Goal: Transaction & Acquisition: Purchase product/service

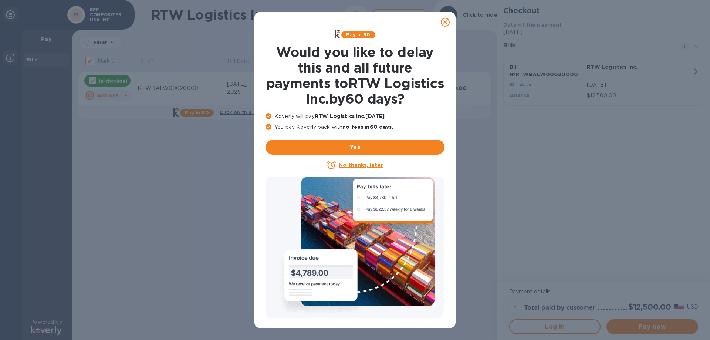
click at [345, 163] on u "No thanks, later" at bounding box center [361, 165] width 44 height 6
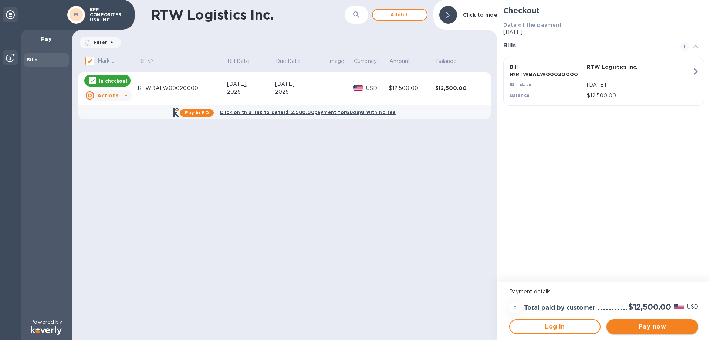
click at [655, 328] on span "Pay now" at bounding box center [652, 326] width 80 height 9
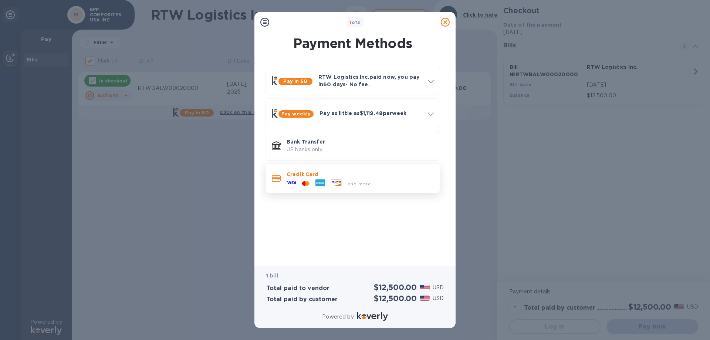
click at [318, 175] on p "Credit Card" at bounding box center [360, 174] width 147 height 7
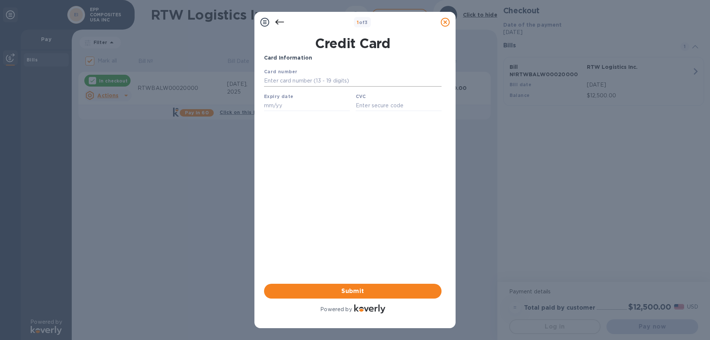
click at [326, 82] on input "text" at bounding box center [353, 80] width 178 height 11
type input "4147 0996 1775 4104"
click at [287, 109] on input "text" at bounding box center [307, 105] width 86 height 11
type input "06/28"
type input "350"
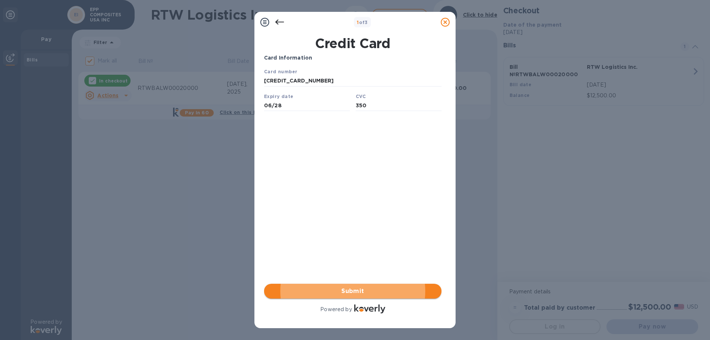
click at [335, 290] on span "Submit" at bounding box center [353, 291] width 166 height 9
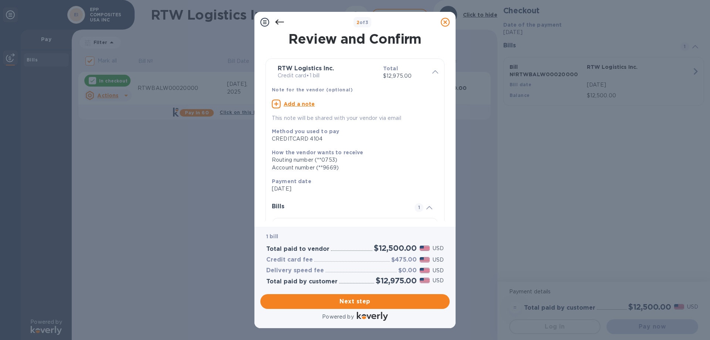
click at [293, 103] on u "Add a note" at bounding box center [299, 104] width 31 height 6
click at [311, 103] on textarea at bounding box center [349, 105] width 155 height 6
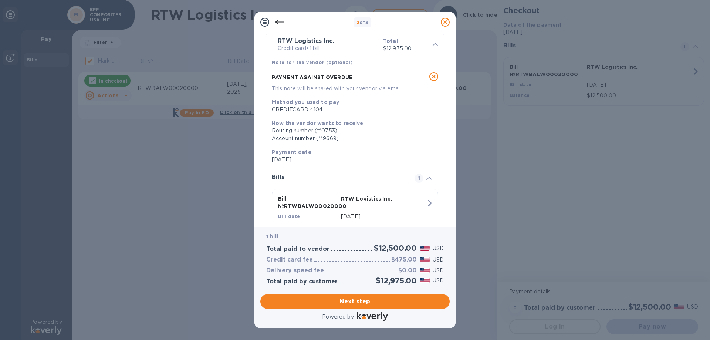
scroll to position [63, 0]
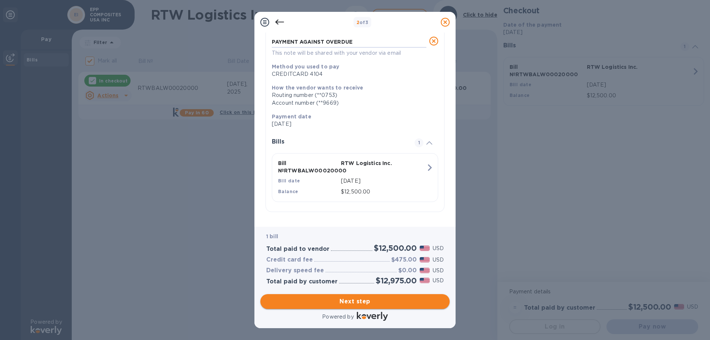
type textarea "PAYMENT AGAINST OVERDUE"
click at [350, 300] on span "Next step" at bounding box center [355, 301] width 178 height 9
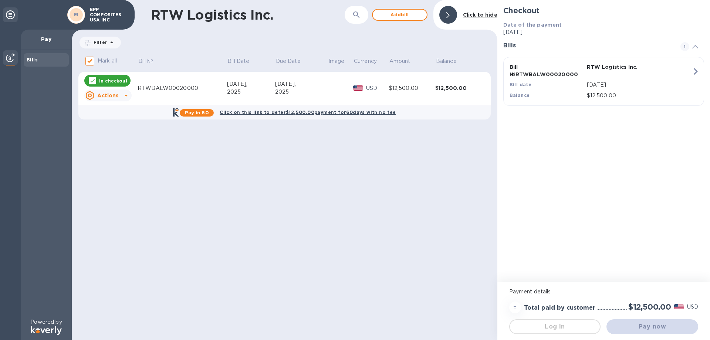
click at [696, 0] on html at bounding box center [355, 0] width 710 height 0
click at [122, 0] on html at bounding box center [355, 0] width 710 height 0
click at [260, 0] on html at bounding box center [355, 0] width 710 height 0
click at [469, 0] on html at bounding box center [355, 0] width 710 height 0
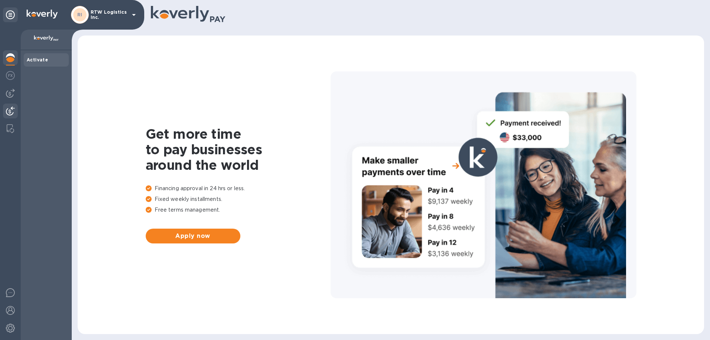
click at [11, 112] on img at bounding box center [10, 111] width 9 height 9
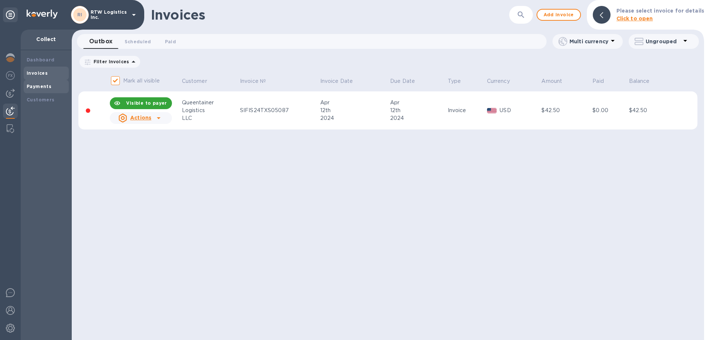
click at [37, 90] on div "Payments" at bounding box center [46, 86] width 45 height 13
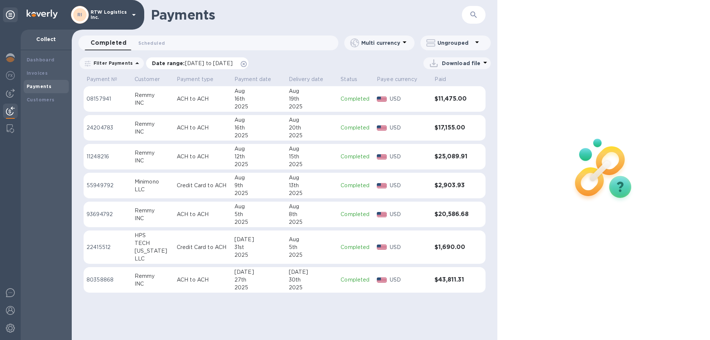
click at [247, 65] on icon at bounding box center [244, 64] width 6 height 6
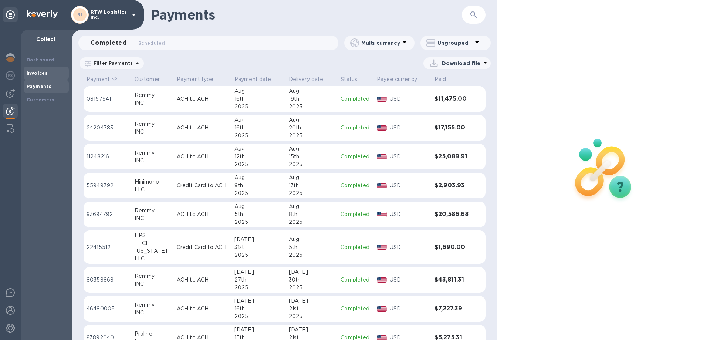
click at [44, 71] on b "Invoices" at bounding box center [37, 73] width 21 height 6
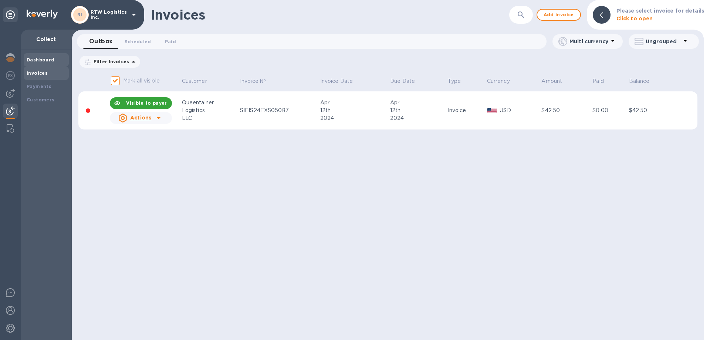
click at [45, 61] on b "Dashboard" at bounding box center [41, 60] width 28 height 6
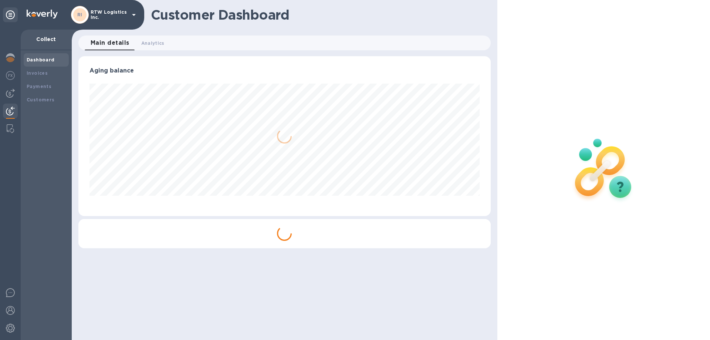
scroll to position [160, 412]
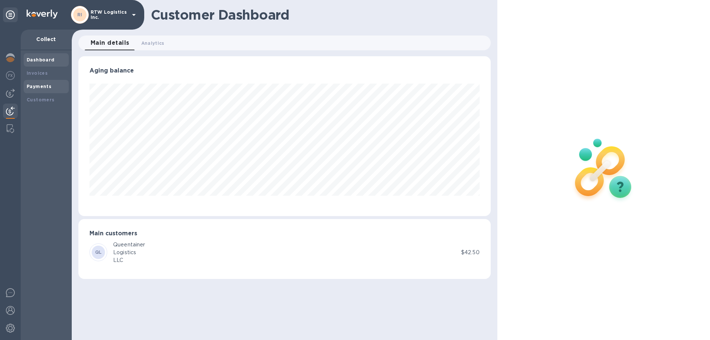
click at [47, 87] on b "Payments" at bounding box center [39, 87] width 25 height 6
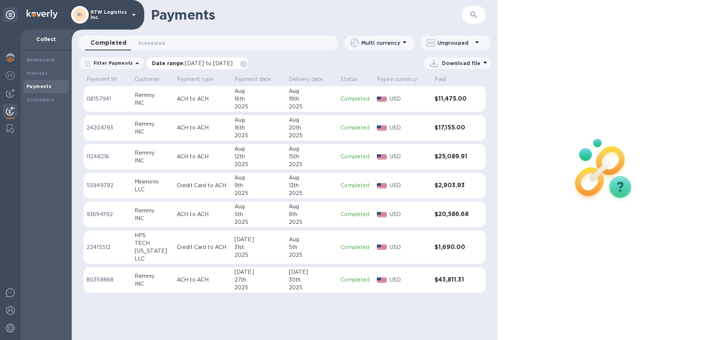
click at [247, 65] on icon at bounding box center [244, 64] width 6 height 6
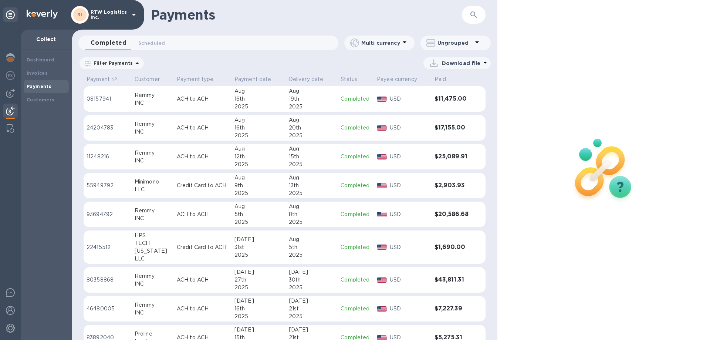
click at [6, 113] on img at bounding box center [10, 111] width 9 height 9
click at [42, 88] on b "Payments" at bounding box center [39, 87] width 25 height 6
click at [6, 112] on img at bounding box center [10, 111] width 9 height 9
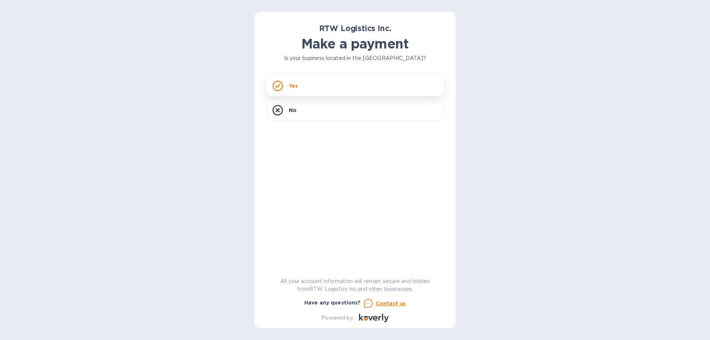
click at [305, 88] on div "Yes" at bounding box center [355, 85] width 178 height 21
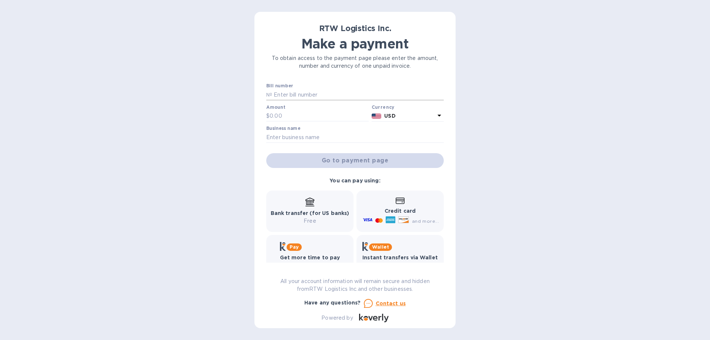
click at [283, 93] on input "text" at bounding box center [358, 94] width 172 height 11
paste input "RTWBALW00020000"
type input "RTWBALW00020000"
type input "12,500"
paste input "EPP COMPOSITES USA INC"
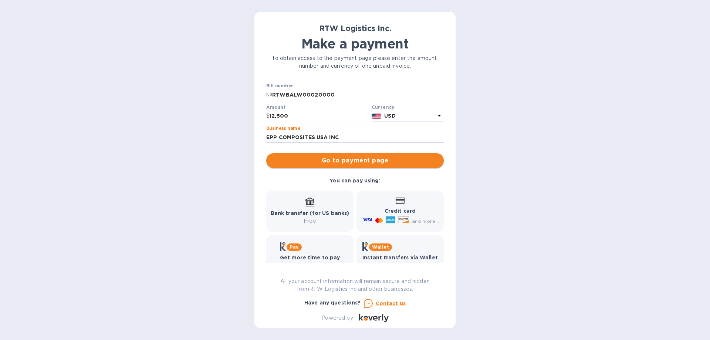
type input "EPP COMPOSITES USA INC"
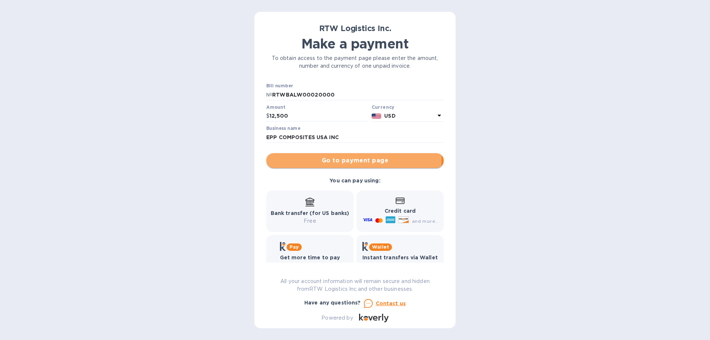
click at [309, 158] on span "Go to payment page" at bounding box center [355, 160] width 166 height 9
